Goal: Information Seeking & Learning: Learn about a topic

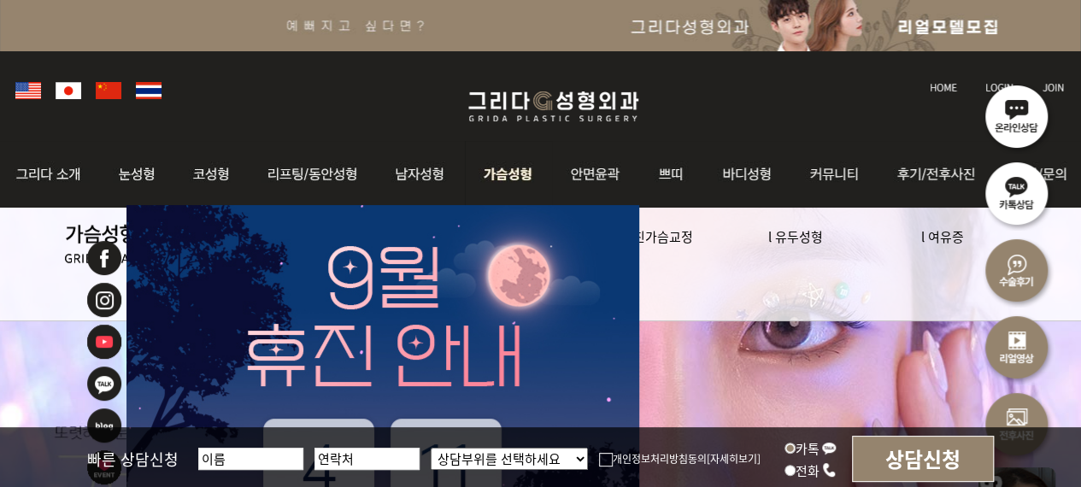
click at [504, 181] on img at bounding box center [508, 174] width 87 height 67
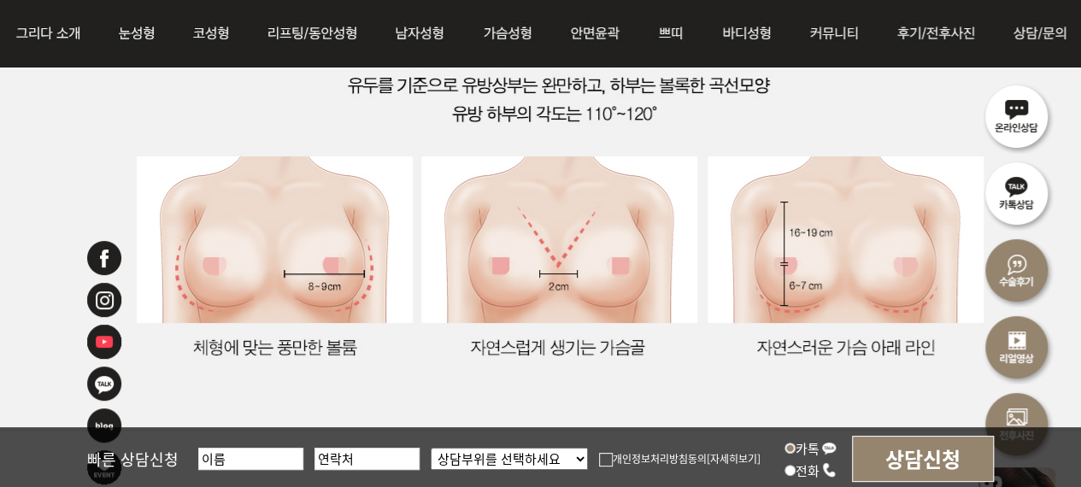
scroll to position [2136, 0]
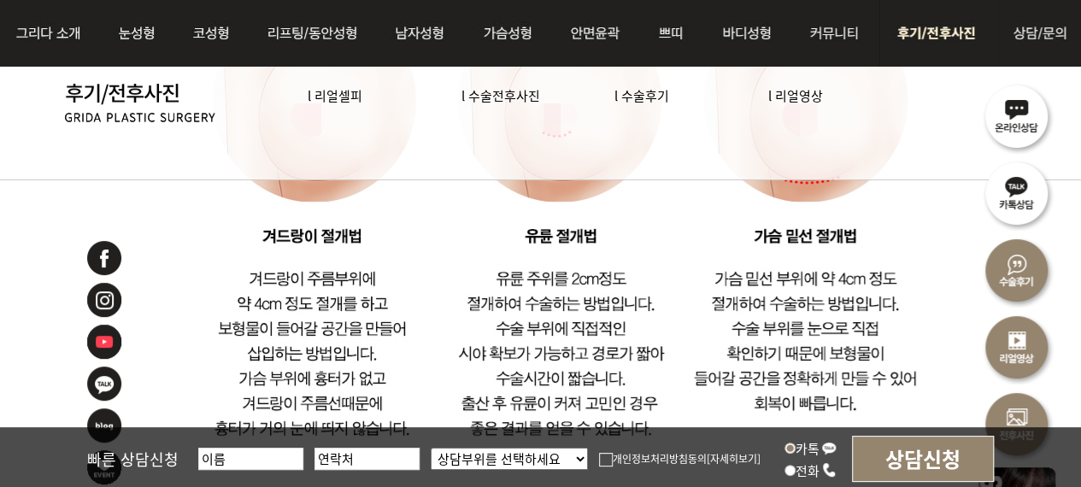
click at [942, 37] on img at bounding box center [938, 33] width 119 height 67
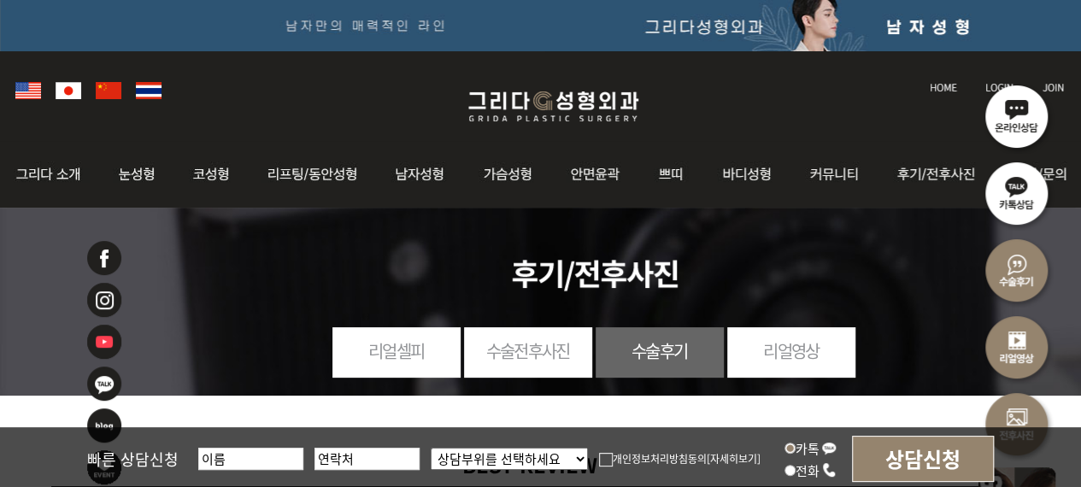
click at [520, 355] on link "수술전후사진" at bounding box center [528, 350] width 128 height 47
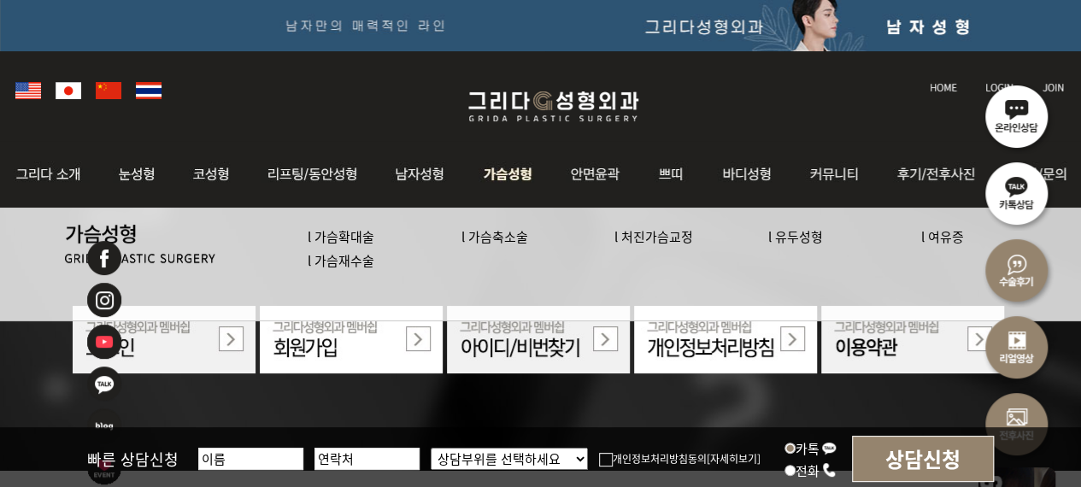
click at [510, 184] on img at bounding box center [508, 174] width 87 height 67
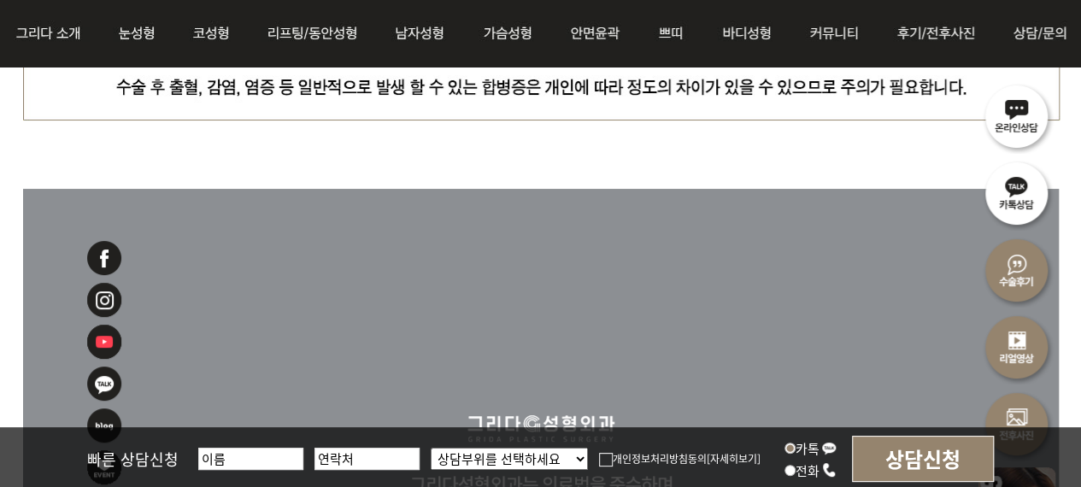
scroll to position [7145, 0]
